Goal: Task Accomplishment & Management: Complete application form

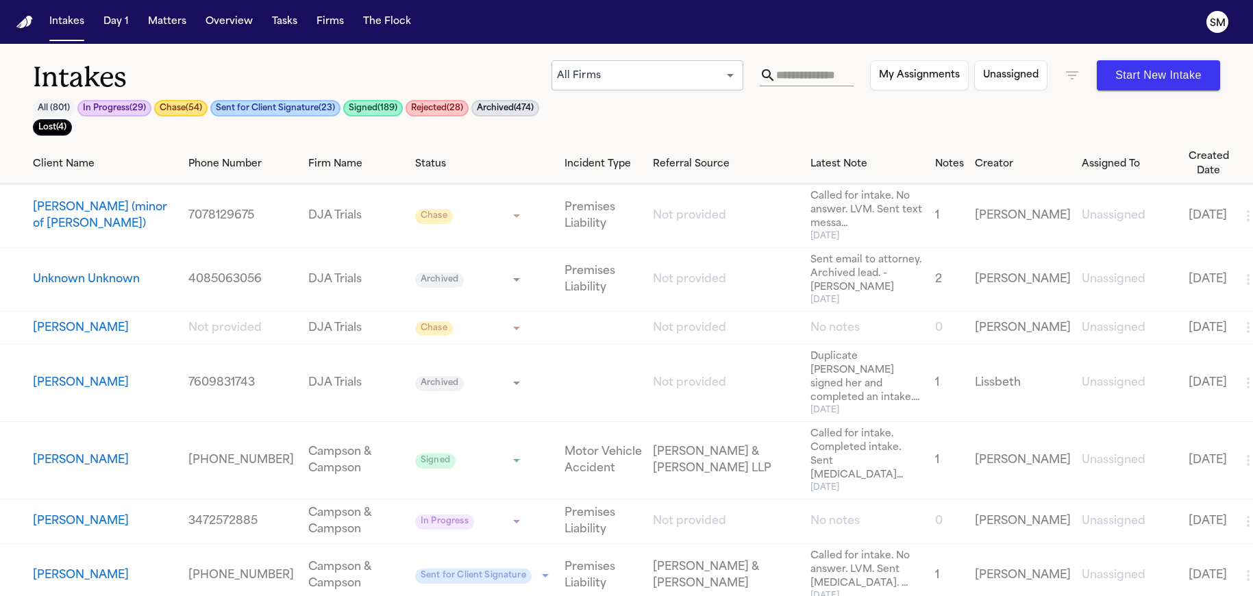
click at [505, 58] on div "Intakes All ( 801 ) In Progress ( 29 ) Chase ( 54 ) Sent for Client Signature (…" at bounding box center [626, 94] width 1253 height 100
click at [67, 230] on button "[PERSON_NAME] (minor of [PERSON_NAME])" at bounding box center [105, 215] width 145 height 33
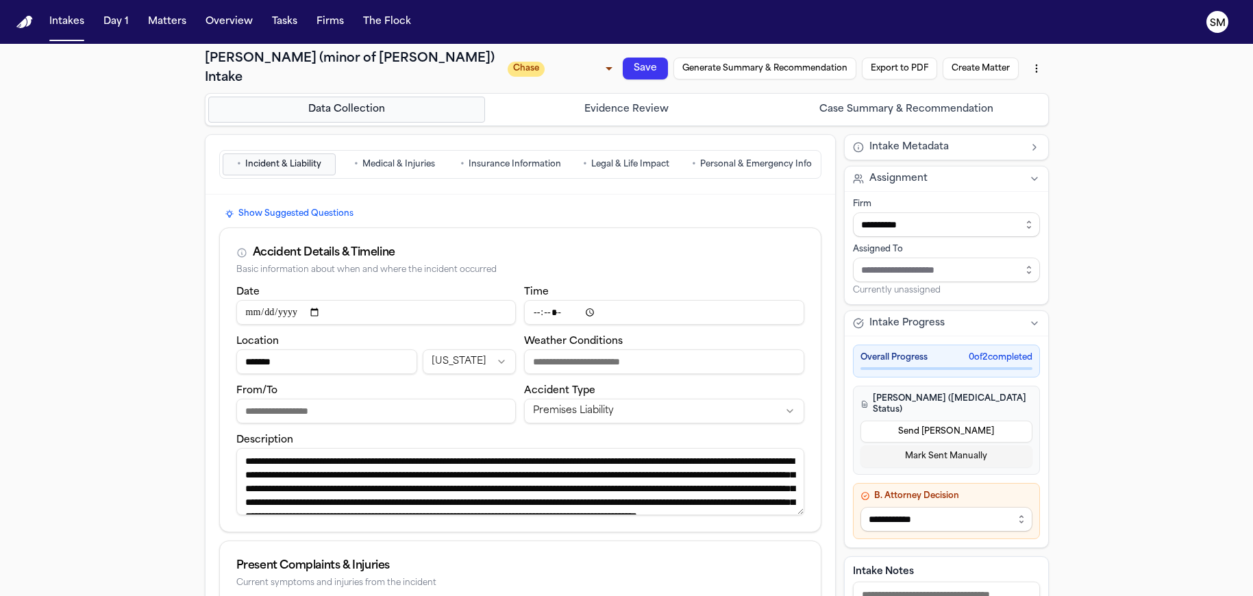
click at [764, 159] on span "Personal & Emergency Info" at bounding box center [756, 164] width 112 height 11
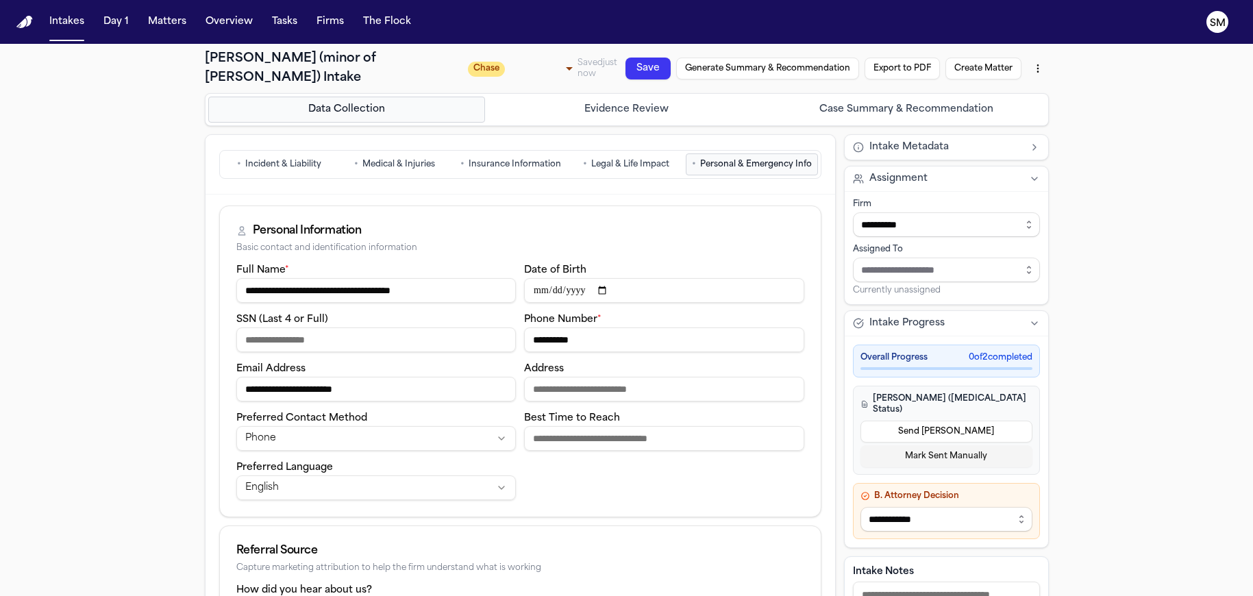
click at [278, 169] on span "Incident & Liability" at bounding box center [283, 164] width 76 height 11
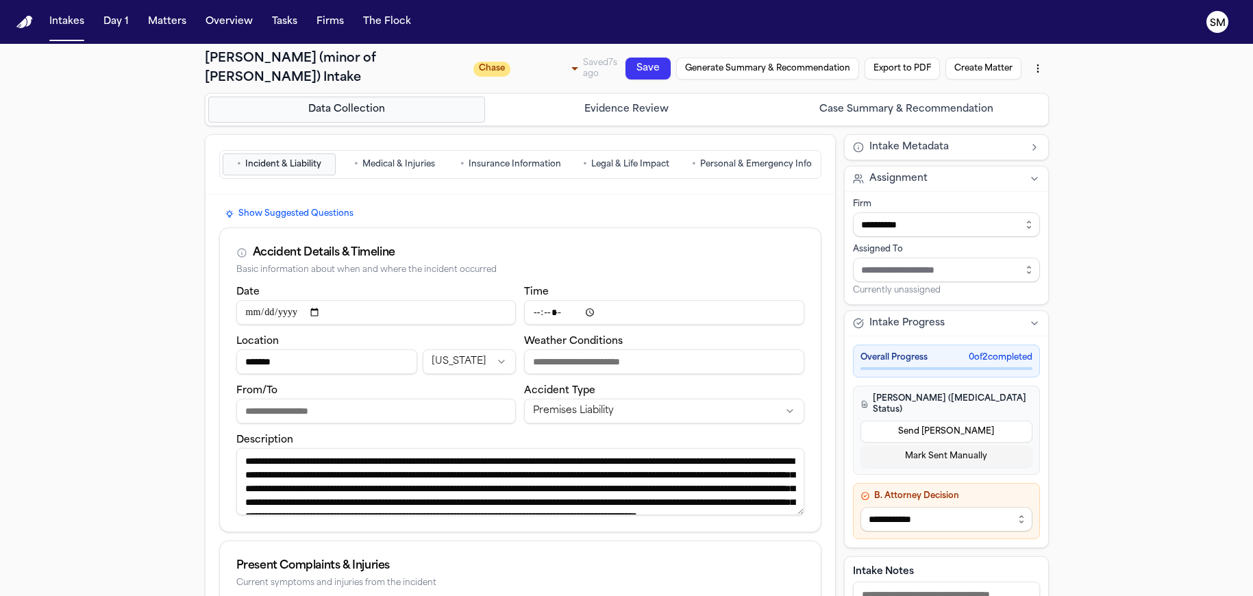
click at [408, 169] on span "Medical & Injuries" at bounding box center [398, 164] width 73 height 11
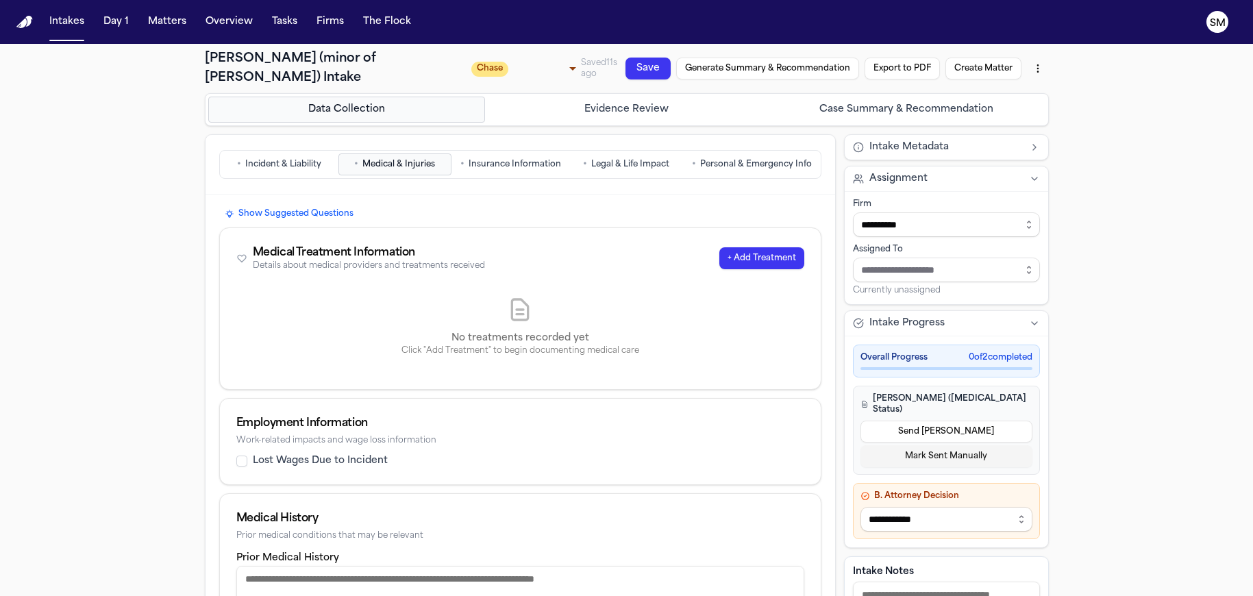
click at [517, 167] on span "Insurance Information" at bounding box center [515, 164] width 93 height 11
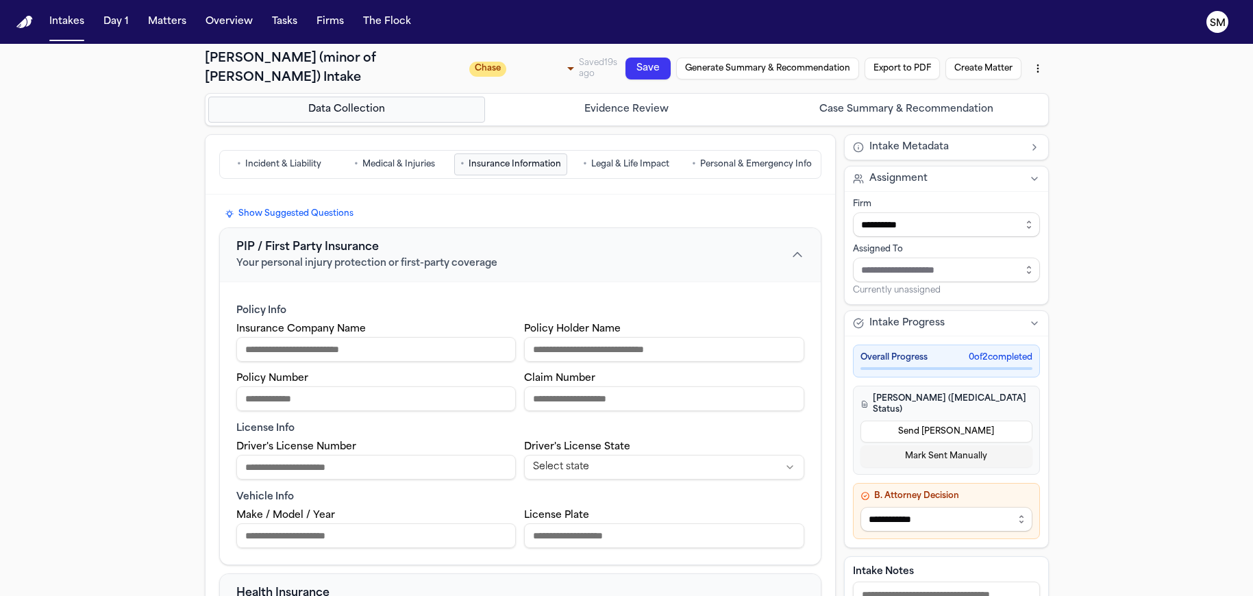
click at [619, 171] on button "• Legal & Life Impact" at bounding box center [626, 164] width 113 height 22
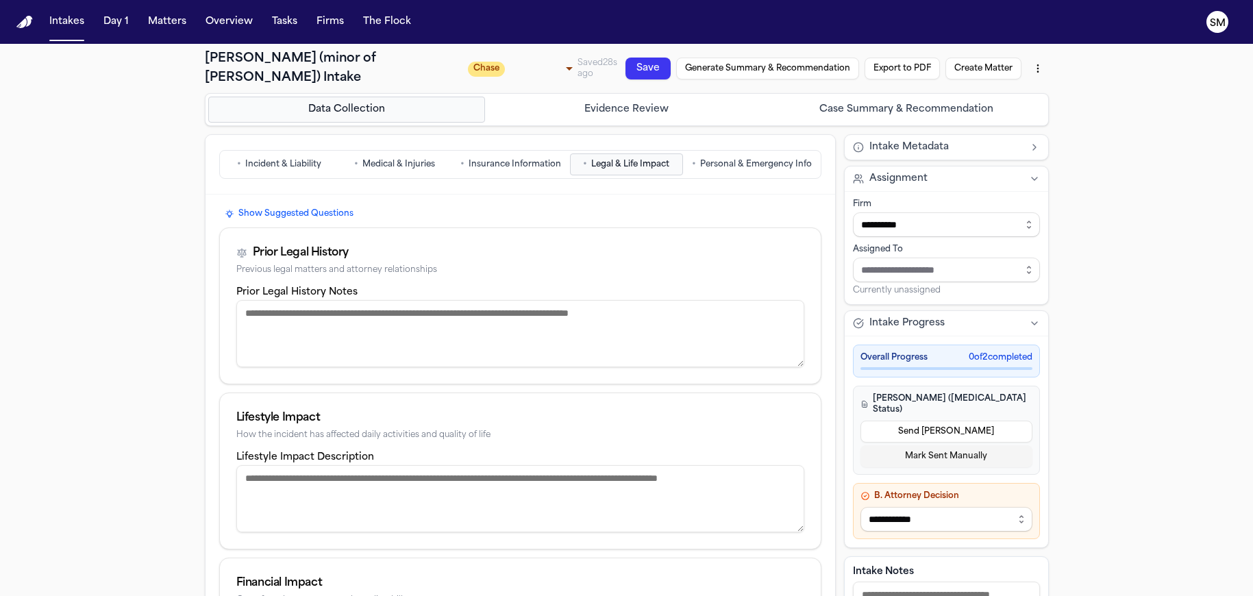
click at [723, 165] on span "Personal & Emergency Info" at bounding box center [756, 164] width 112 height 11
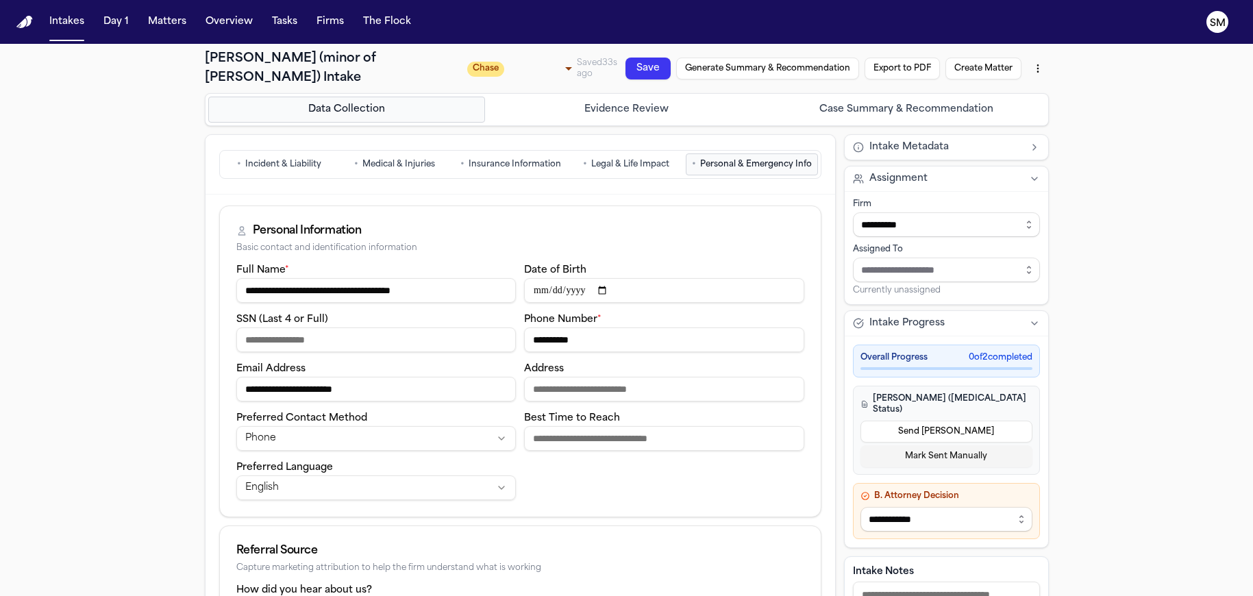
click at [266, 162] on span "Incident & Liability" at bounding box center [283, 164] width 76 height 11
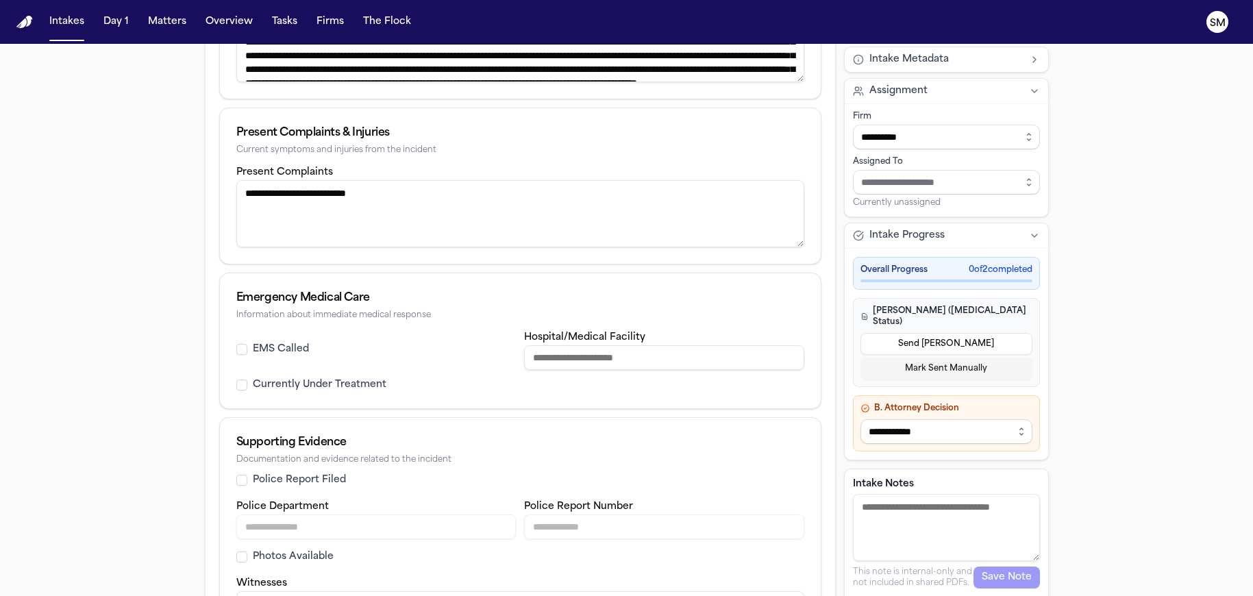
scroll to position [624, 0]
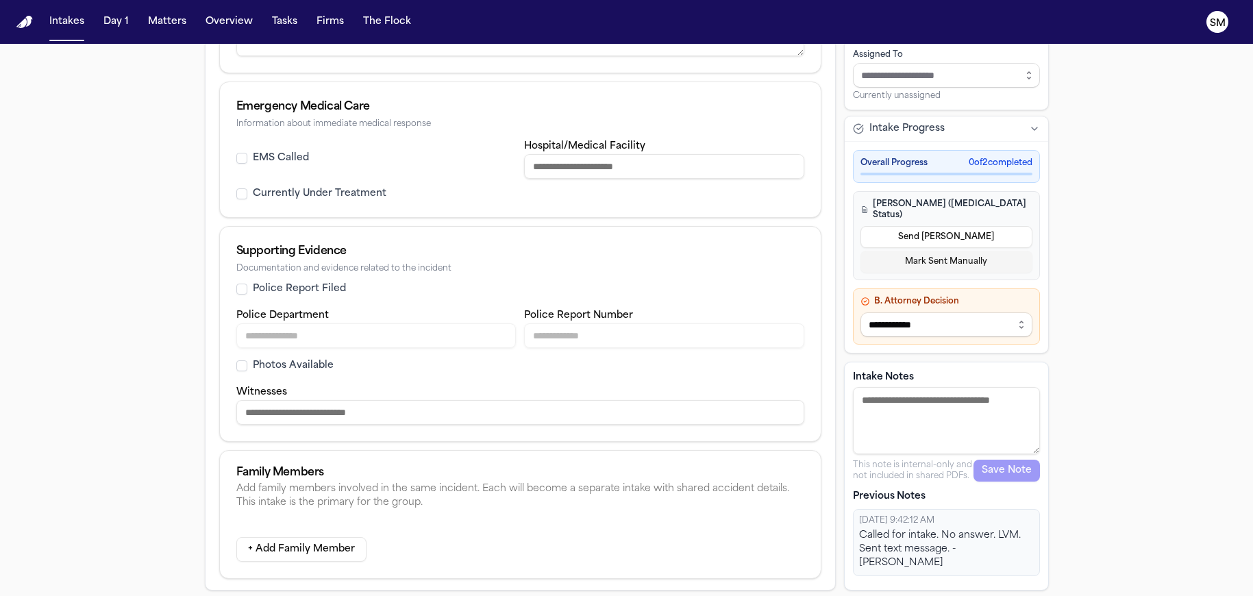
click at [332, 554] on button "+ Add Family Member" at bounding box center [301, 549] width 130 height 25
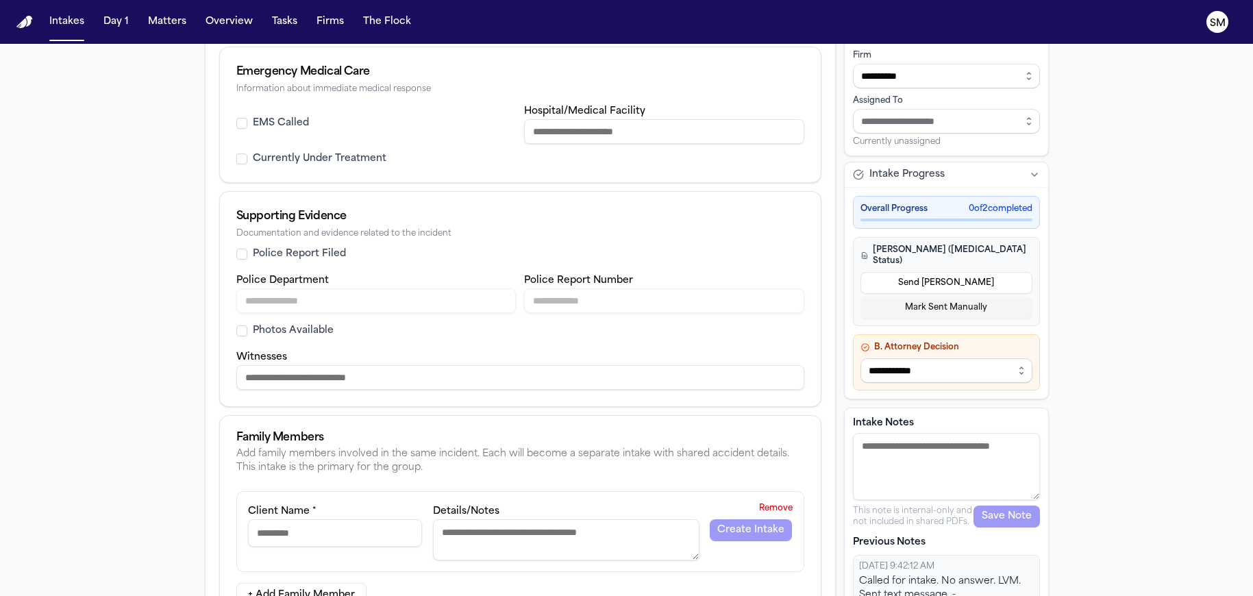
scroll to position [705, 0]
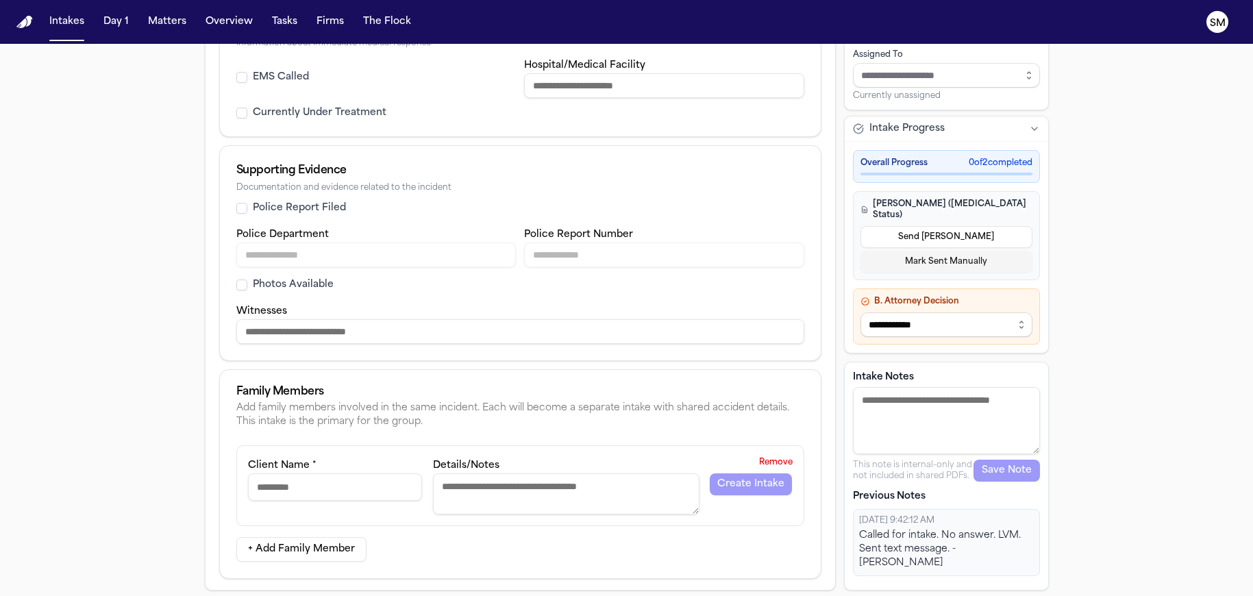
click at [780, 462] on button "Remove" at bounding box center [776, 463] width 45 height 22
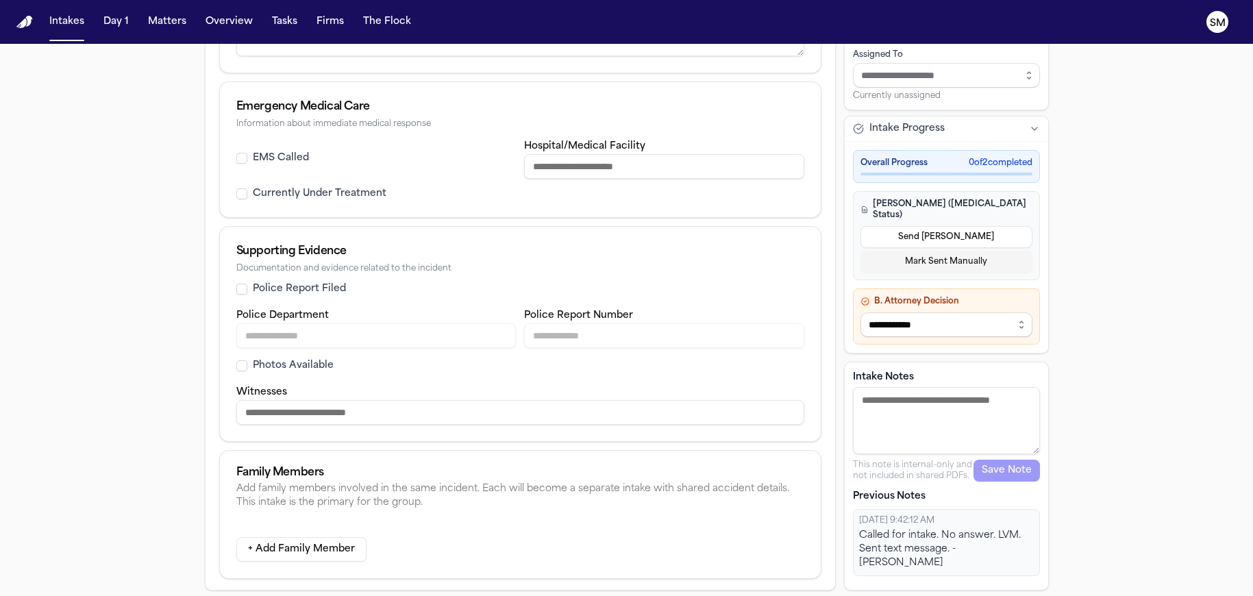
scroll to position [624, 0]
click at [141, 177] on div "**********" at bounding box center [626, 8] width 1253 height 1177
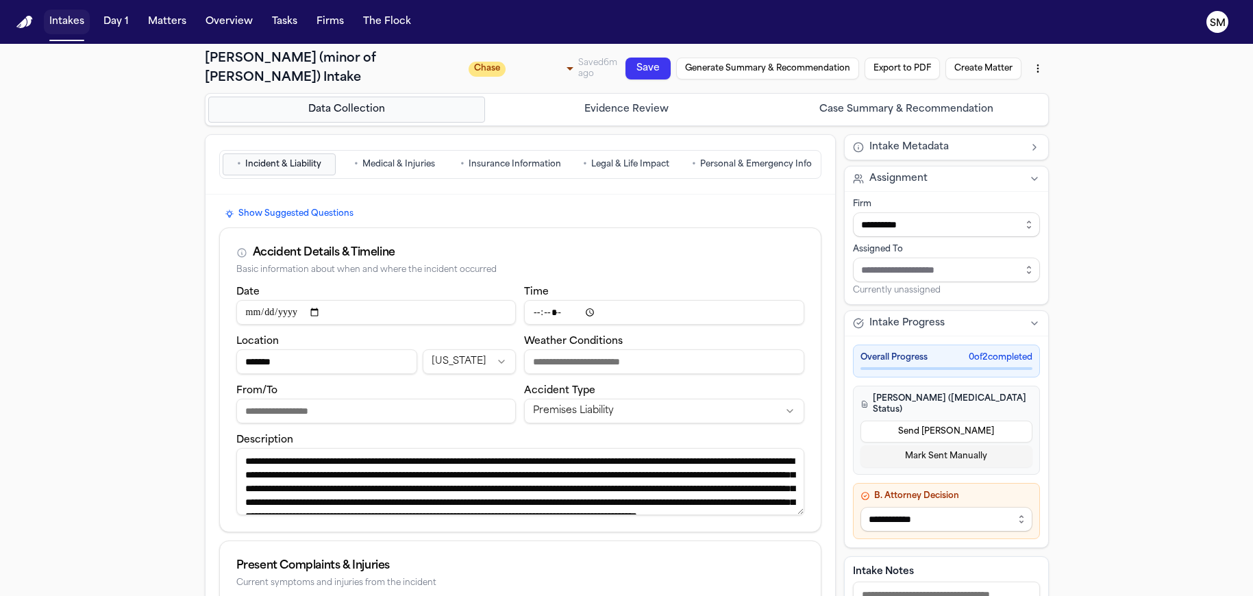
click at [59, 24] on button "Intakes" at bounding box center [67, 22] width 46 height 25
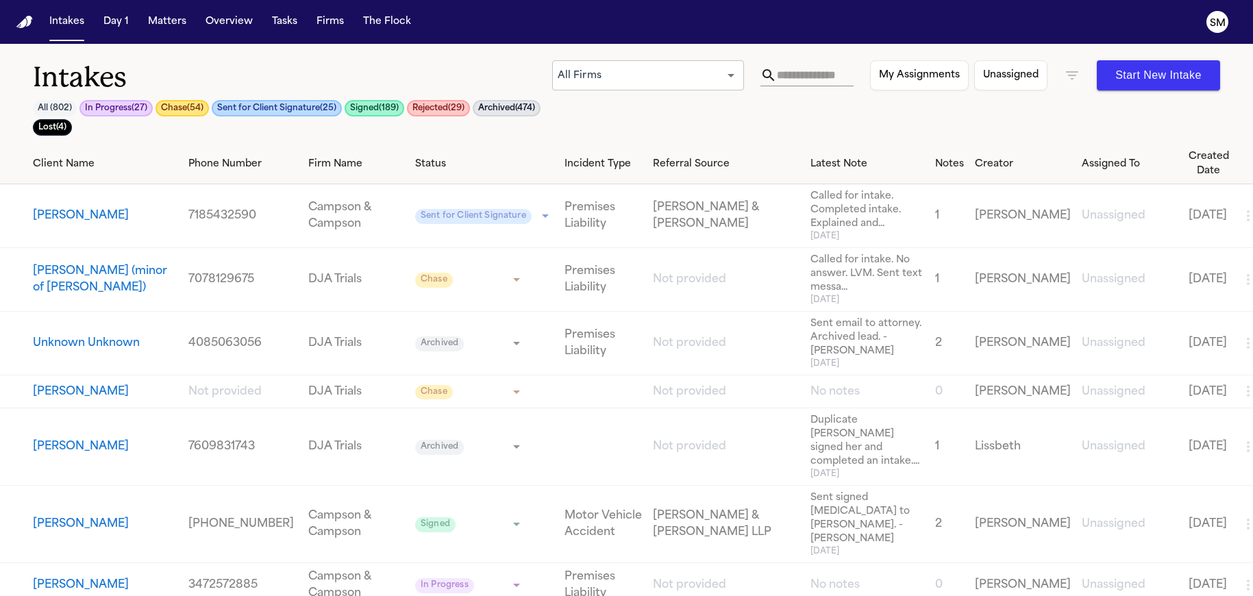
click at [799, 79] on input "text" at bounding box center [815, 75] width 77 height 22
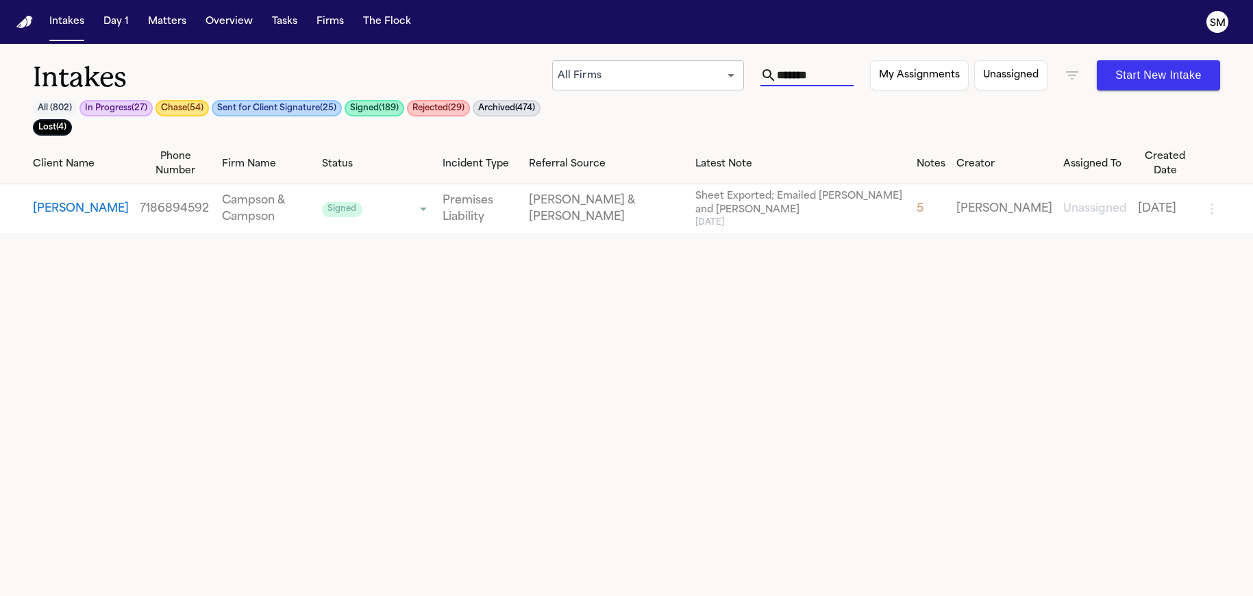
type input "*******"
click at [60, 217] on button "[PERSON_NAME]" at bounding box center [81, 209] width 96 height 16
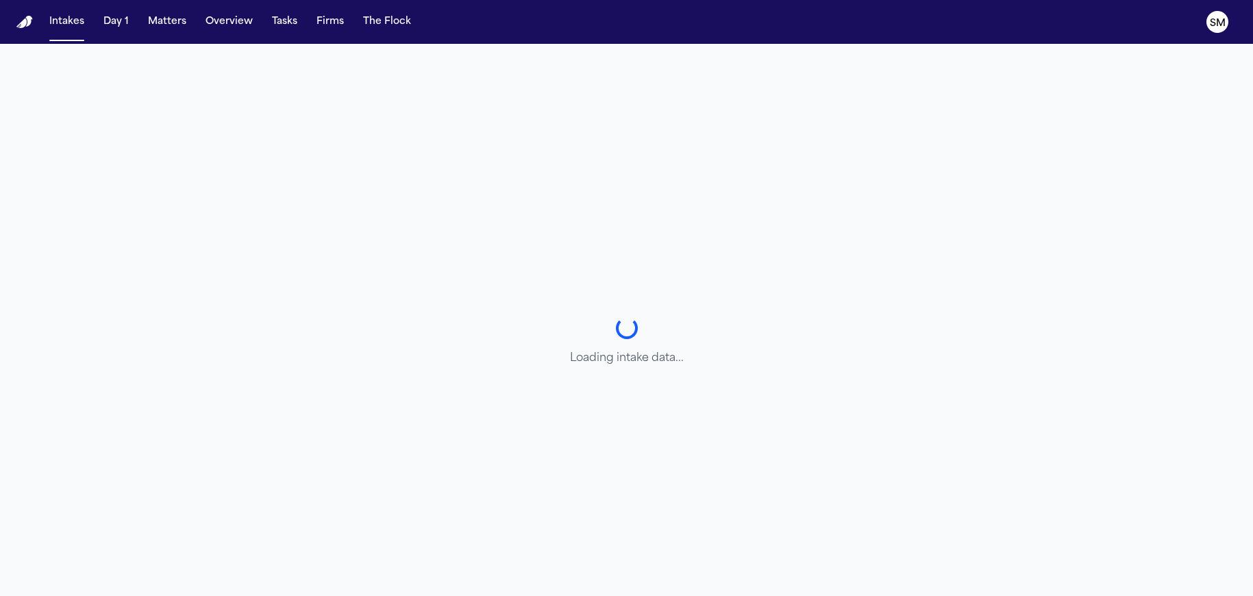
select select "******"
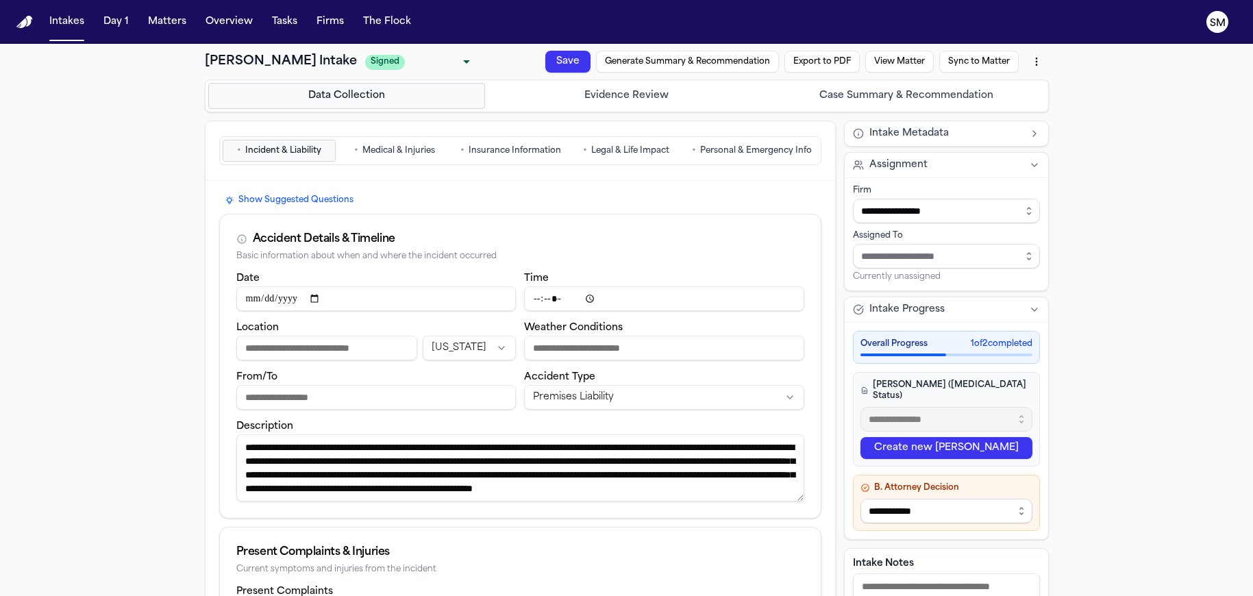
click at [67, 19] on button "Intakes" at bounding box center [67, 22] width 46 height 25
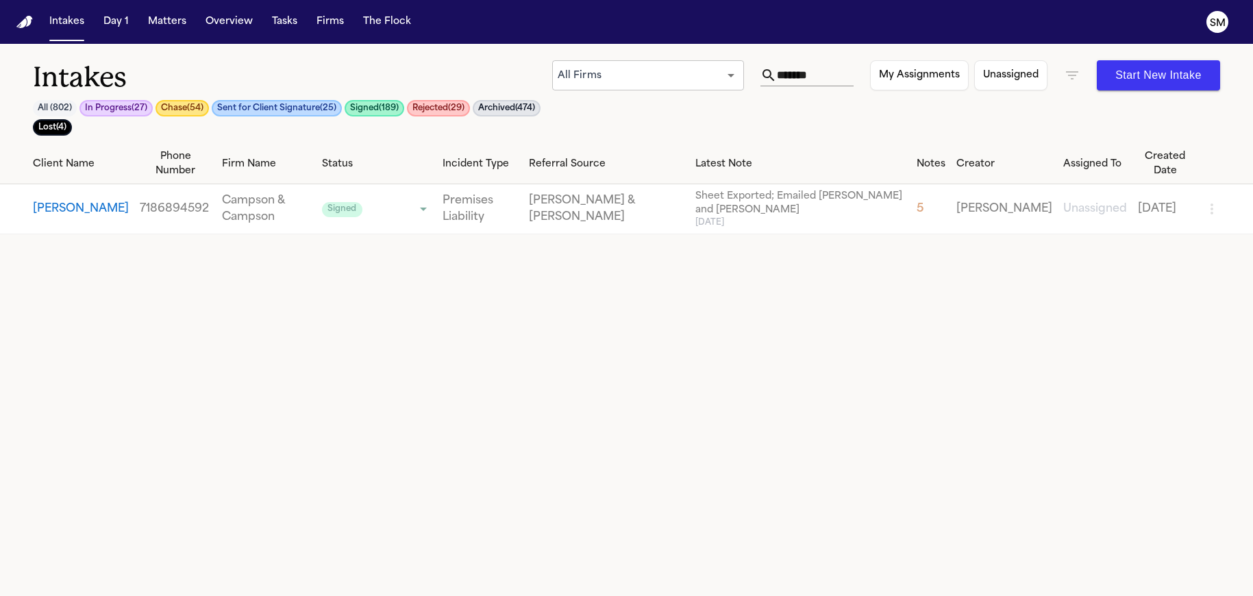
click at [45, 215] on button "[PERSON_NAME]" at bounding box center [81, 209] width 96 height 16
select select "******"
